Goal: Task Accomplishment & Management: Manage account settings

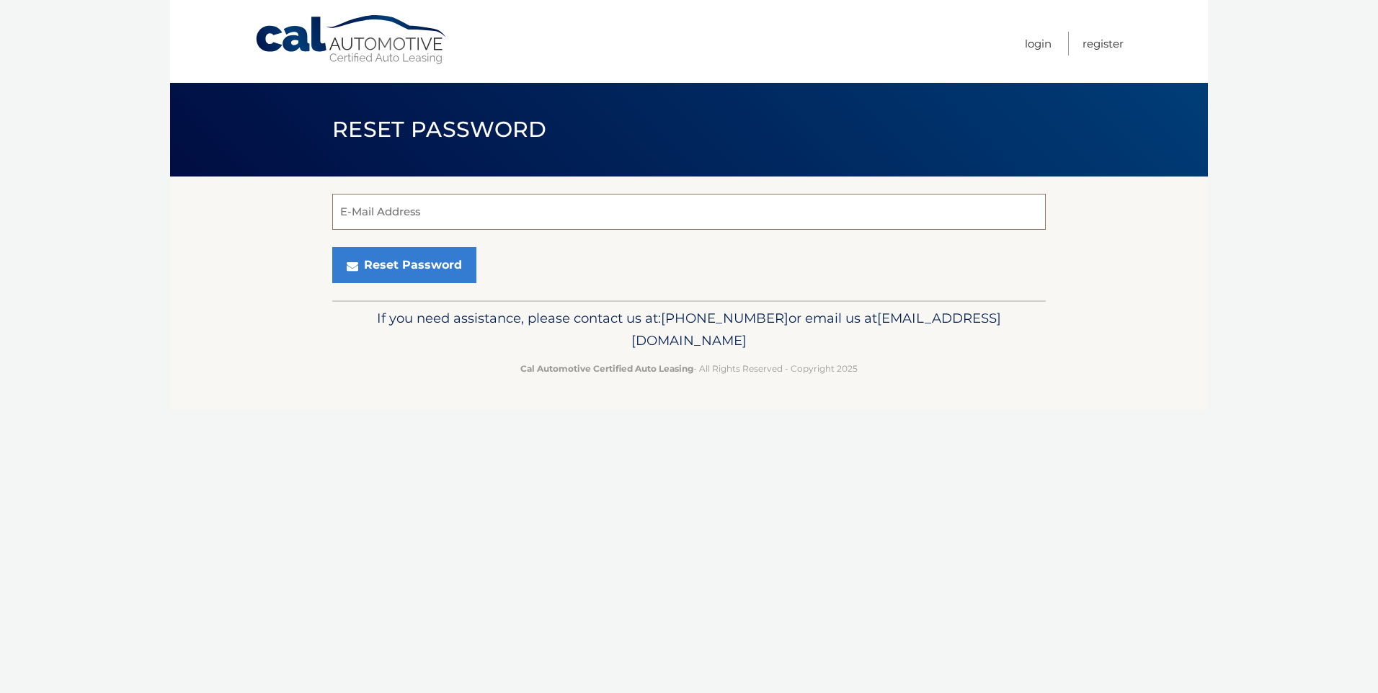
click at [389, 218] on input "E-Mail Address" at bounding box center [688, 212] width 713 height 36
type input "stylez631@hotmail.com"
click at [390, 267] on button "Reset Password" at bounding box center [404, 265] width 144 height 36
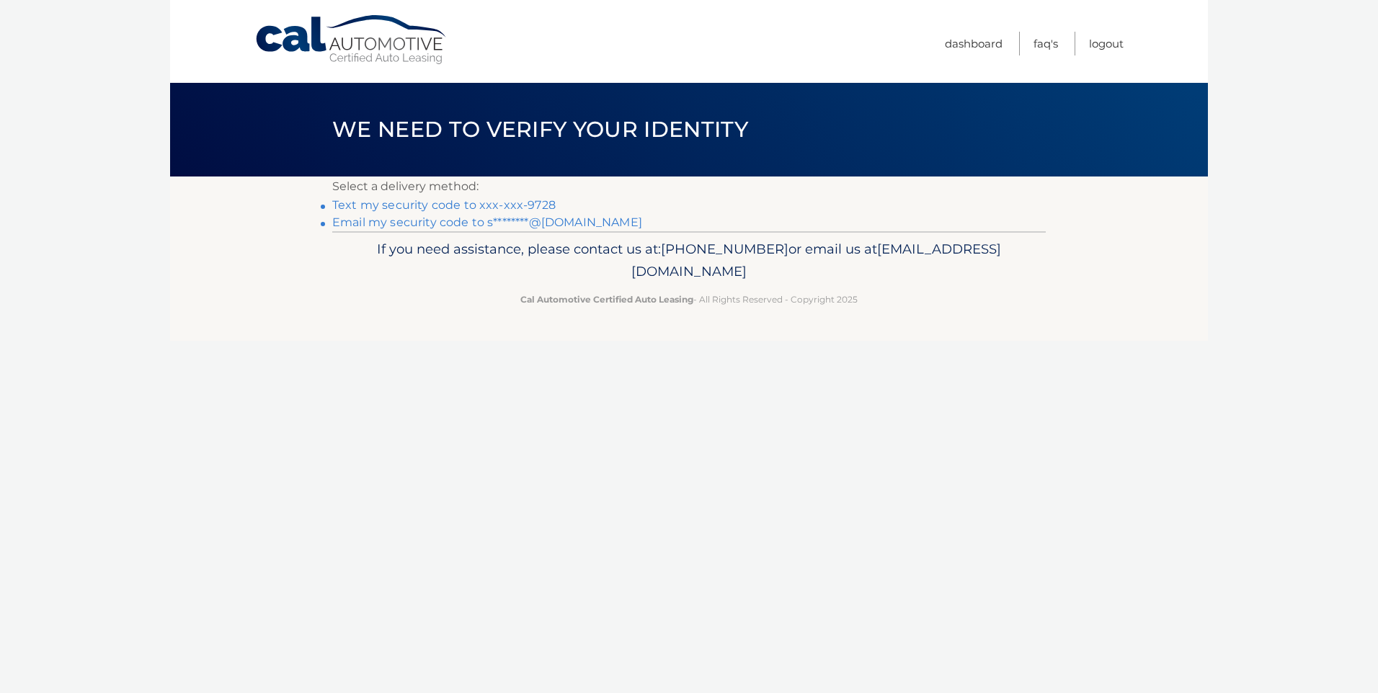
click at [370, 205] on link "Text my security code to xxx-xxx-9728" at bounding box center [443, 205] width 223 height 14
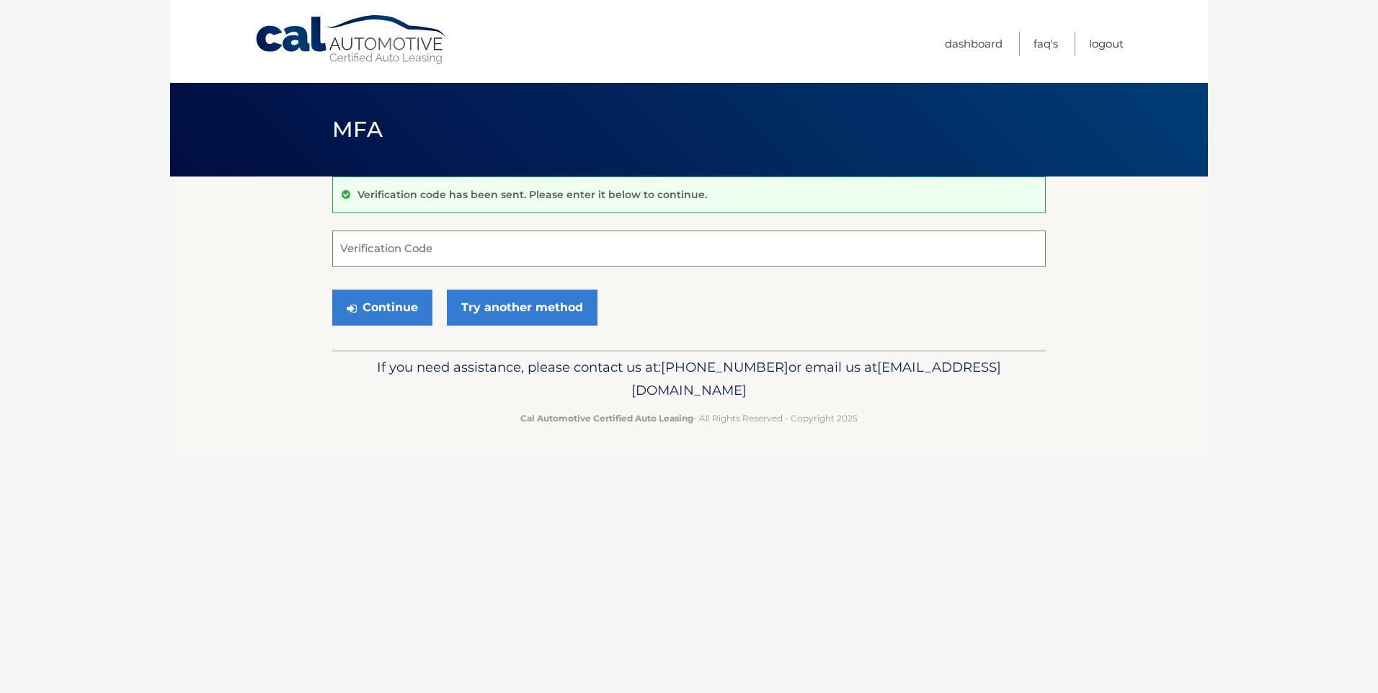
click at [435, 246] on input "Verification Code" at bounding box center [688, 249] width 713 height 36
type input "250216"
click at [393, 297] on button "Continue" at bounding box center [382, 308] width 100 height 36
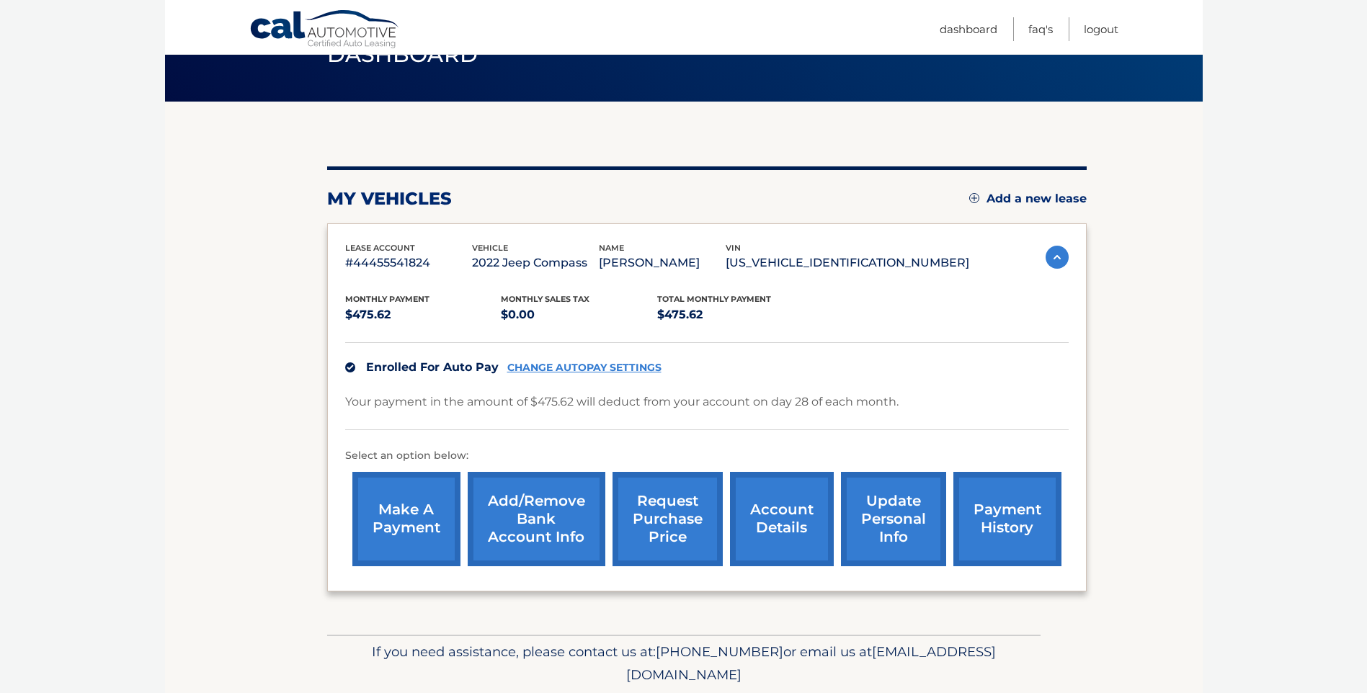
scroll to position [125, 0]
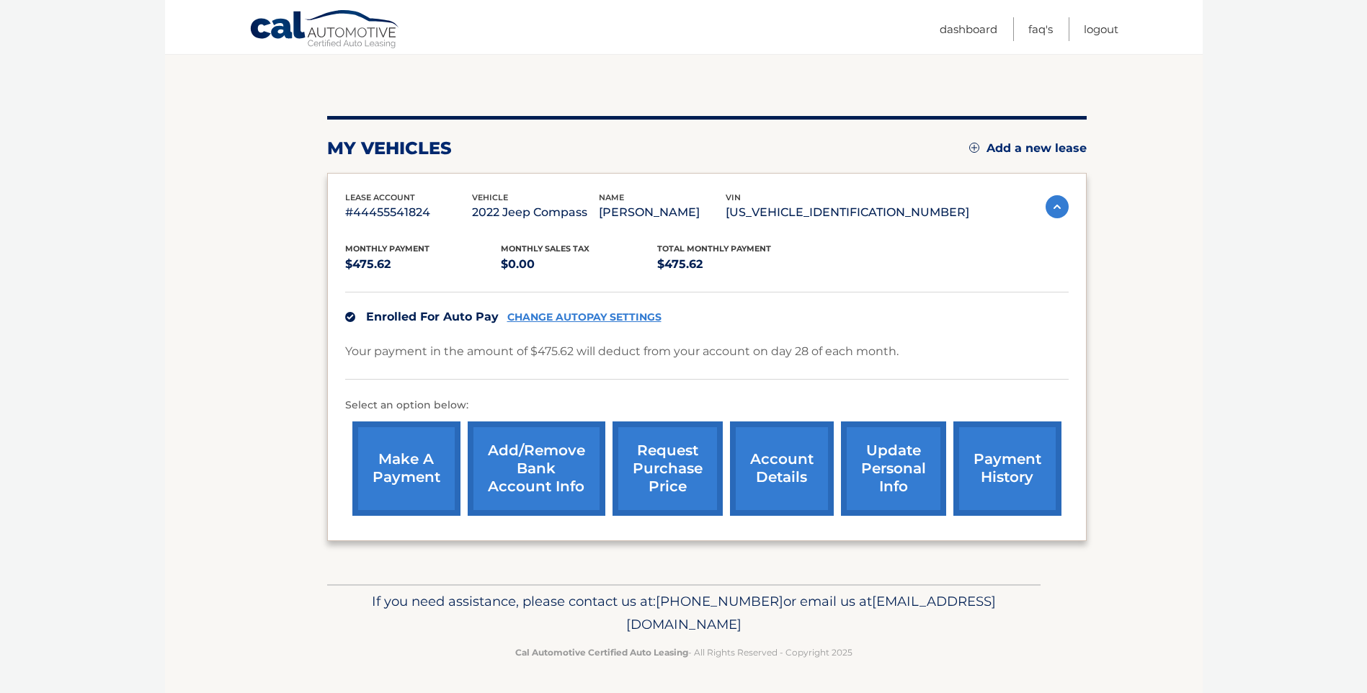
click at [1005, 473] on link "payment history" at bounding box center [1007, 469] width 108 height 94
click at [768, 471] on link "account details" at bounding box center [782, 469] width 104 height 94
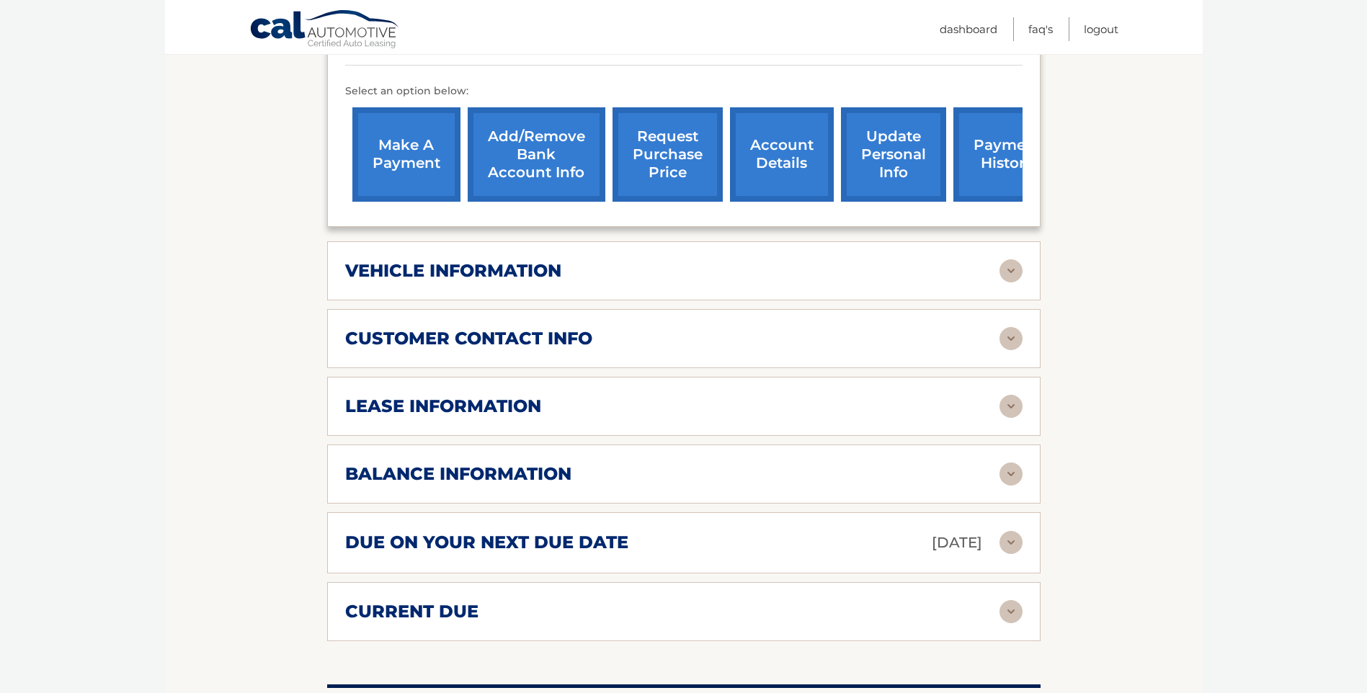
scroll to position [504, 0]
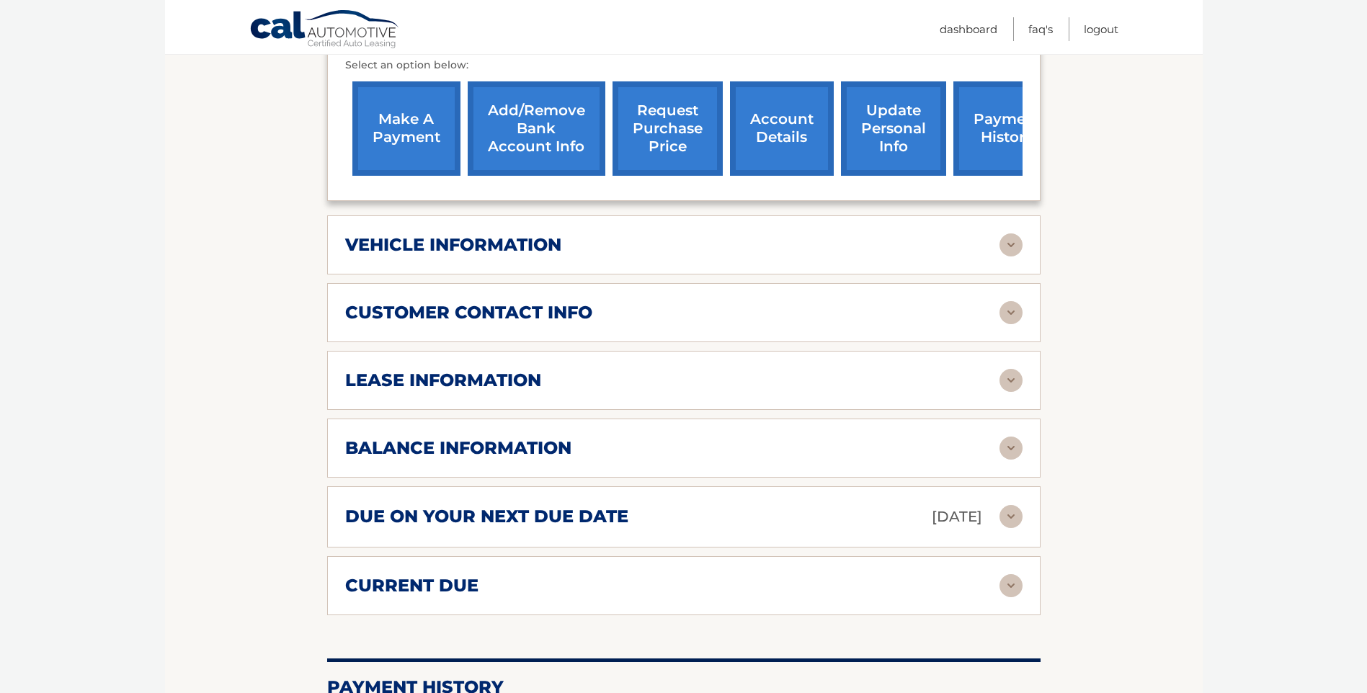
click at [388, 370] on h2 "lease information" at bounding box center [443, 381] width 196 height 22
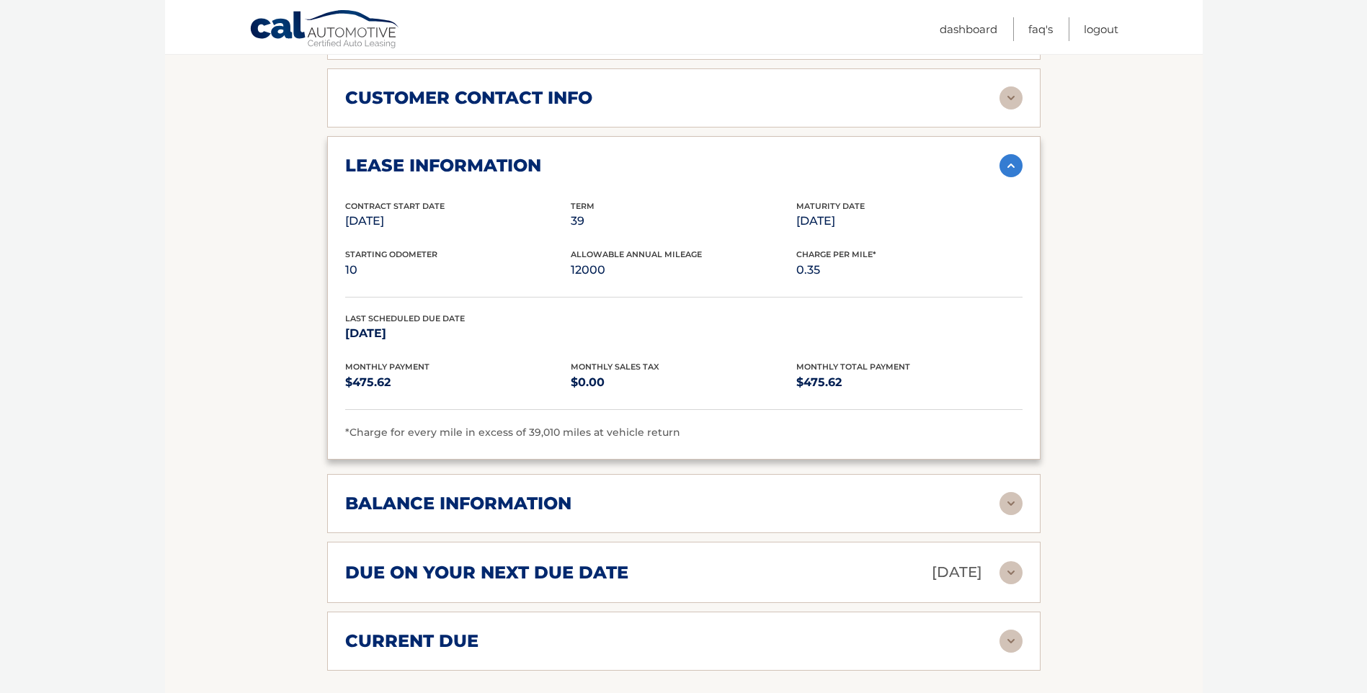
scroll to position [721, 0]
click at [415, 492] on h2 "balance information" at bounding box center [458, 503] width 226 height 22
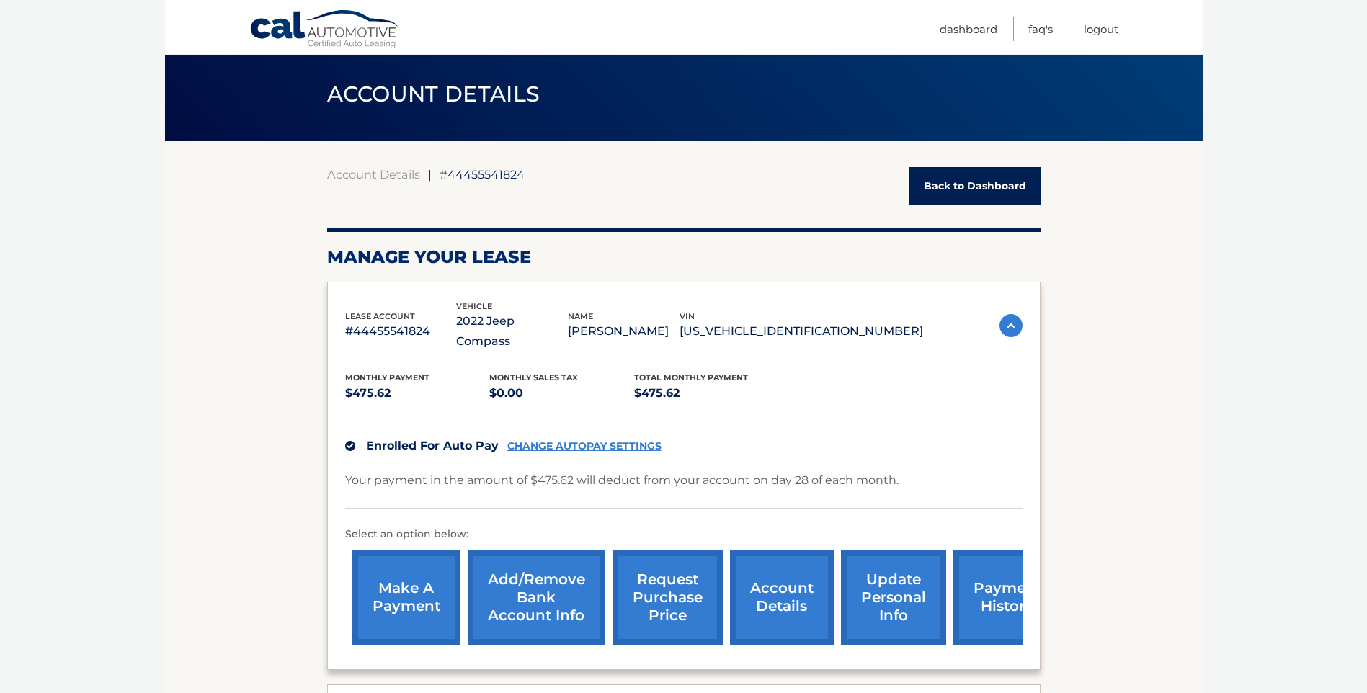
scroll to position [0, 0]
